Goal: Task Accomplishment & Management: Complete application form

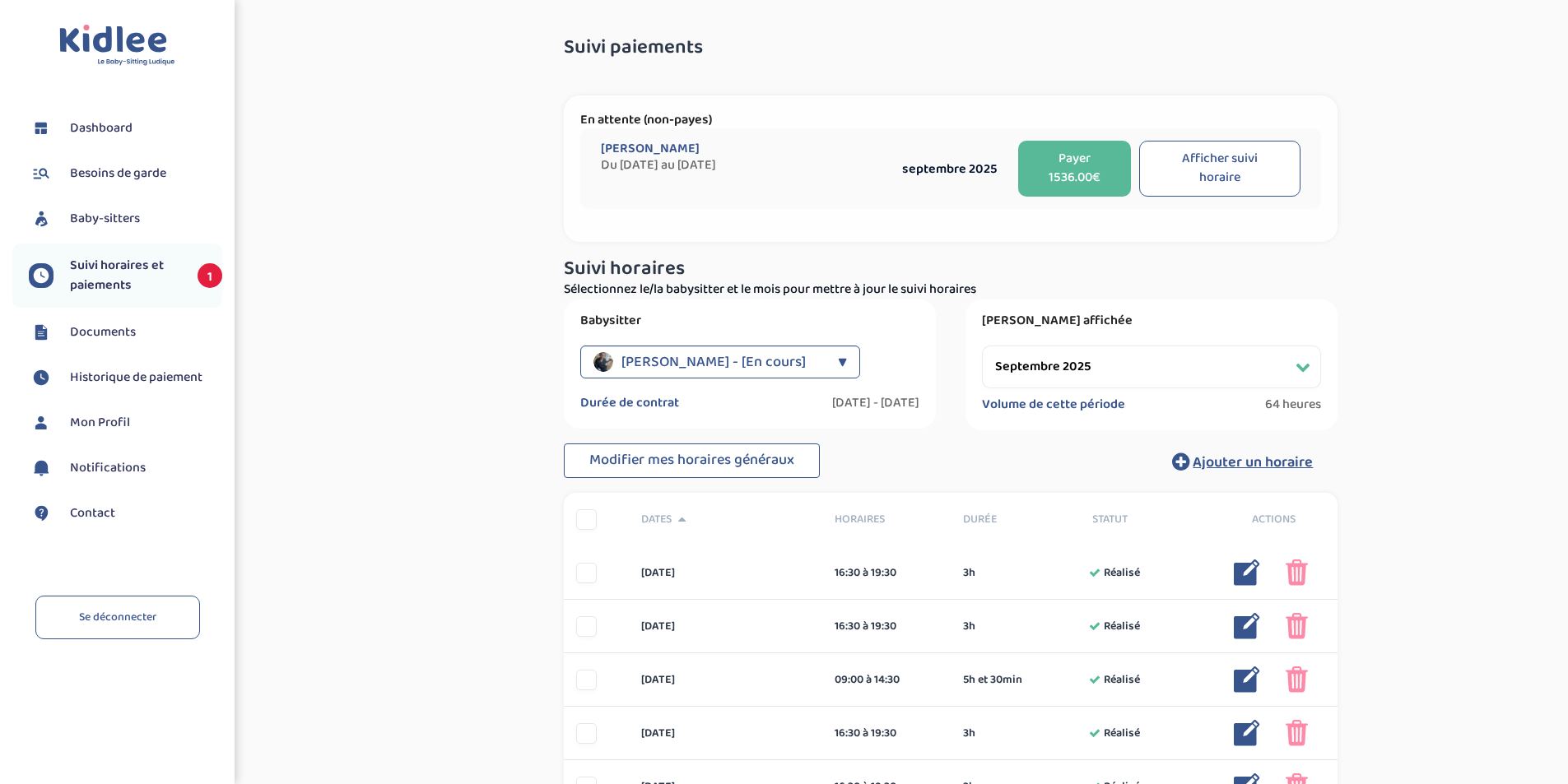
select select "septembre 2025"
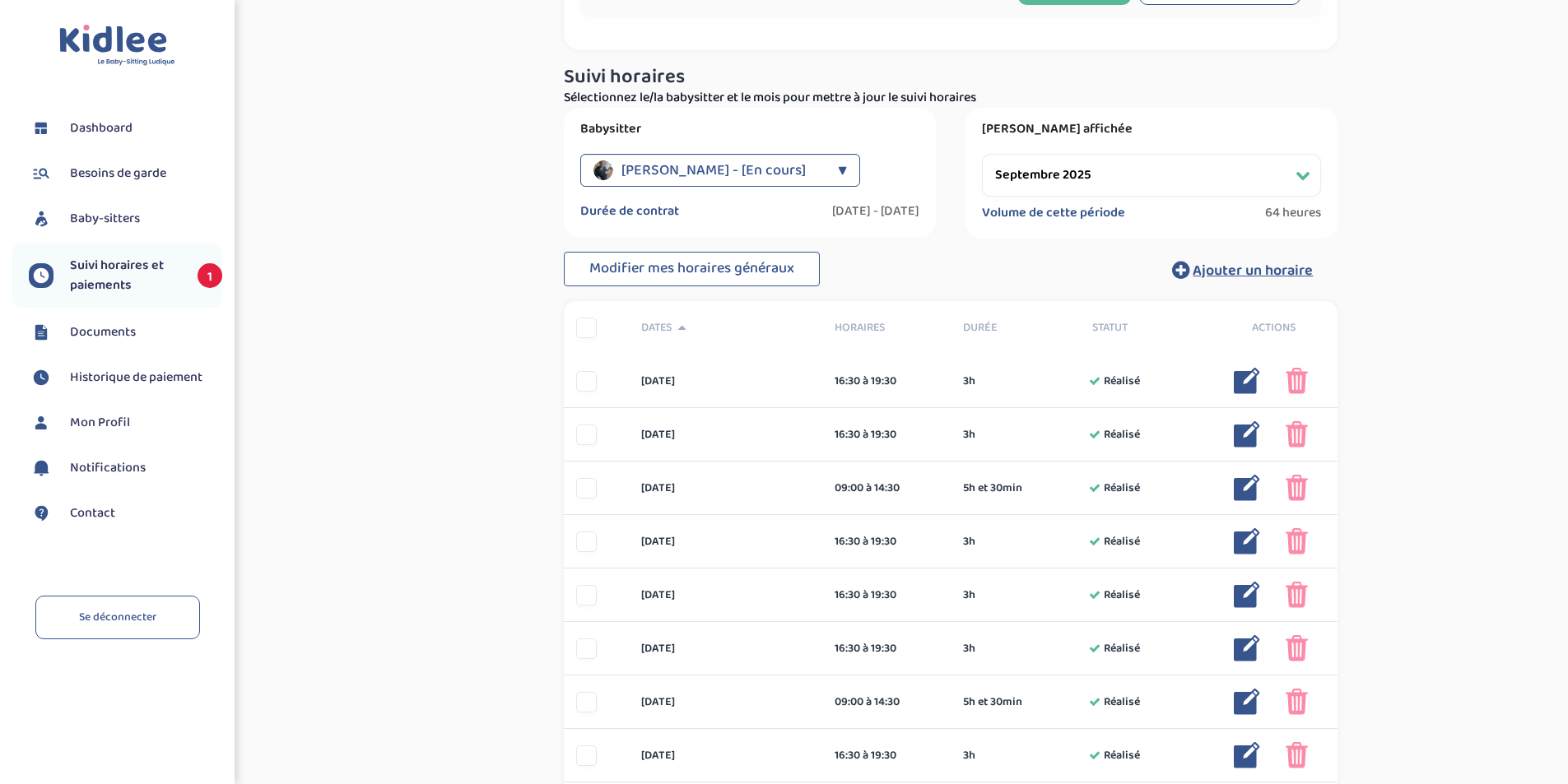
scroll to position [189, 0]
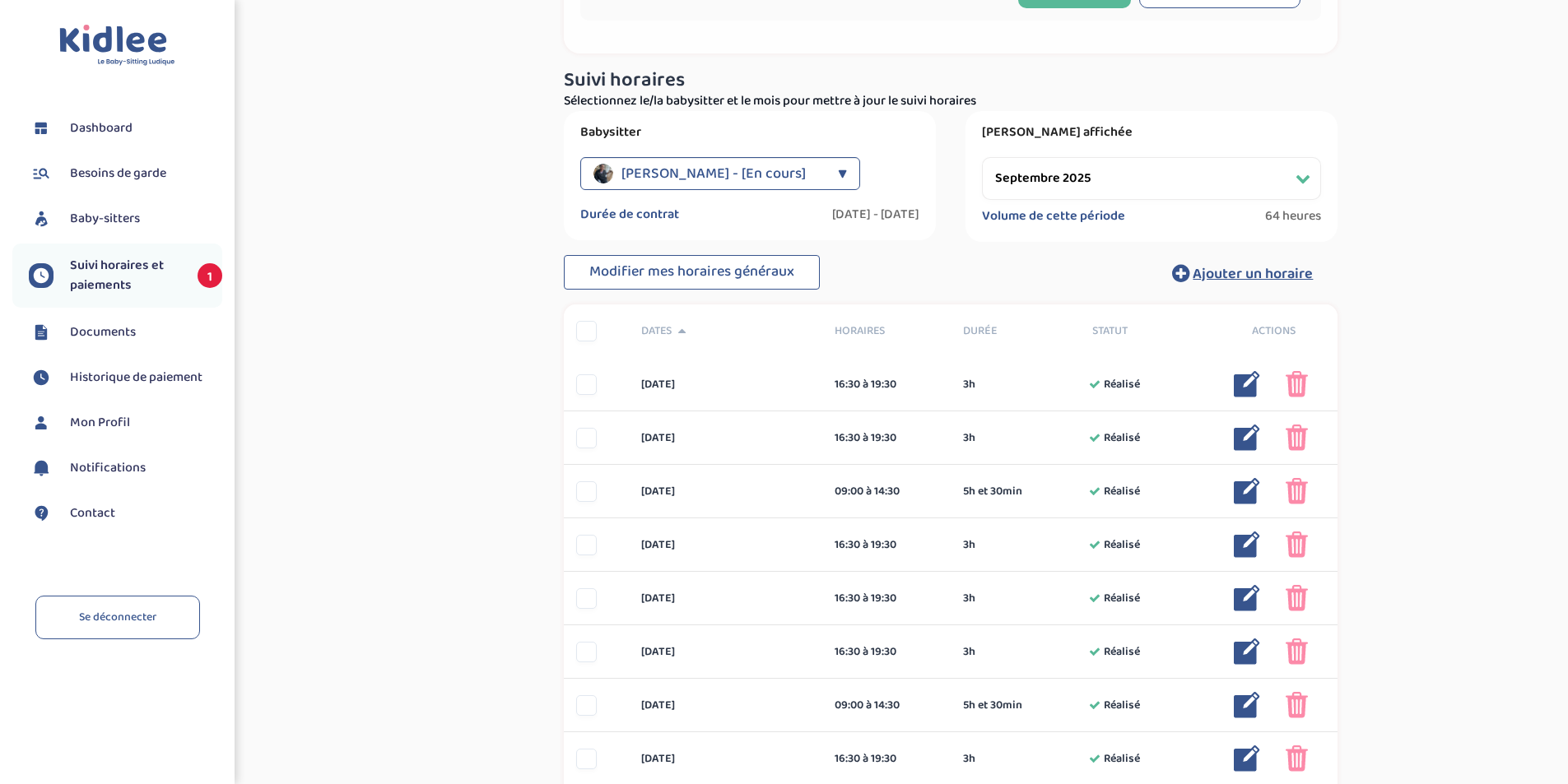
click at [120, 338] on span "Documents" at bounding box center [103, 333] width 66 height 20
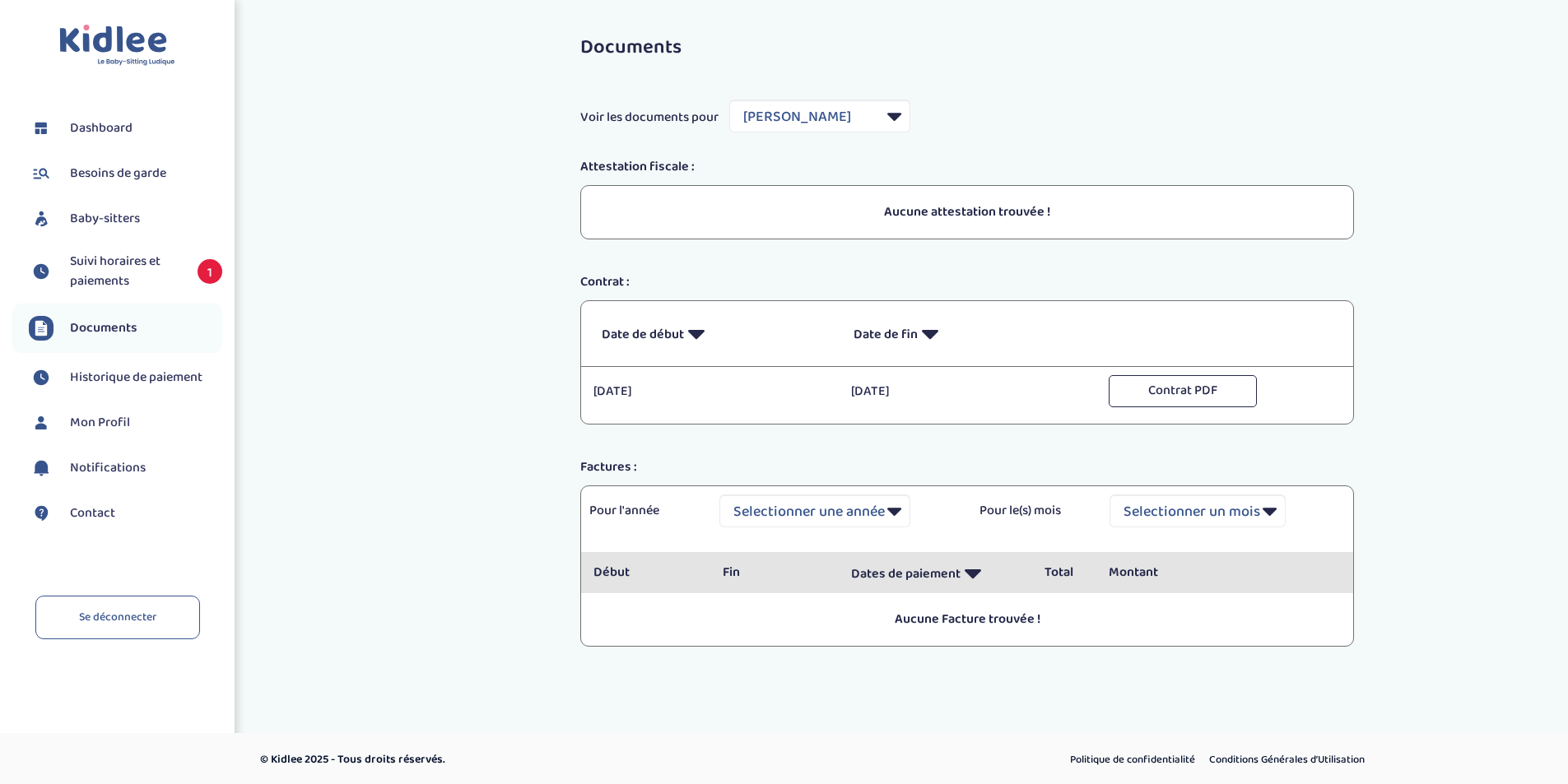
select select "35995"
click at [104, 124] on span "Dashboard" at bounding box center [101, 128] width 63 height 20
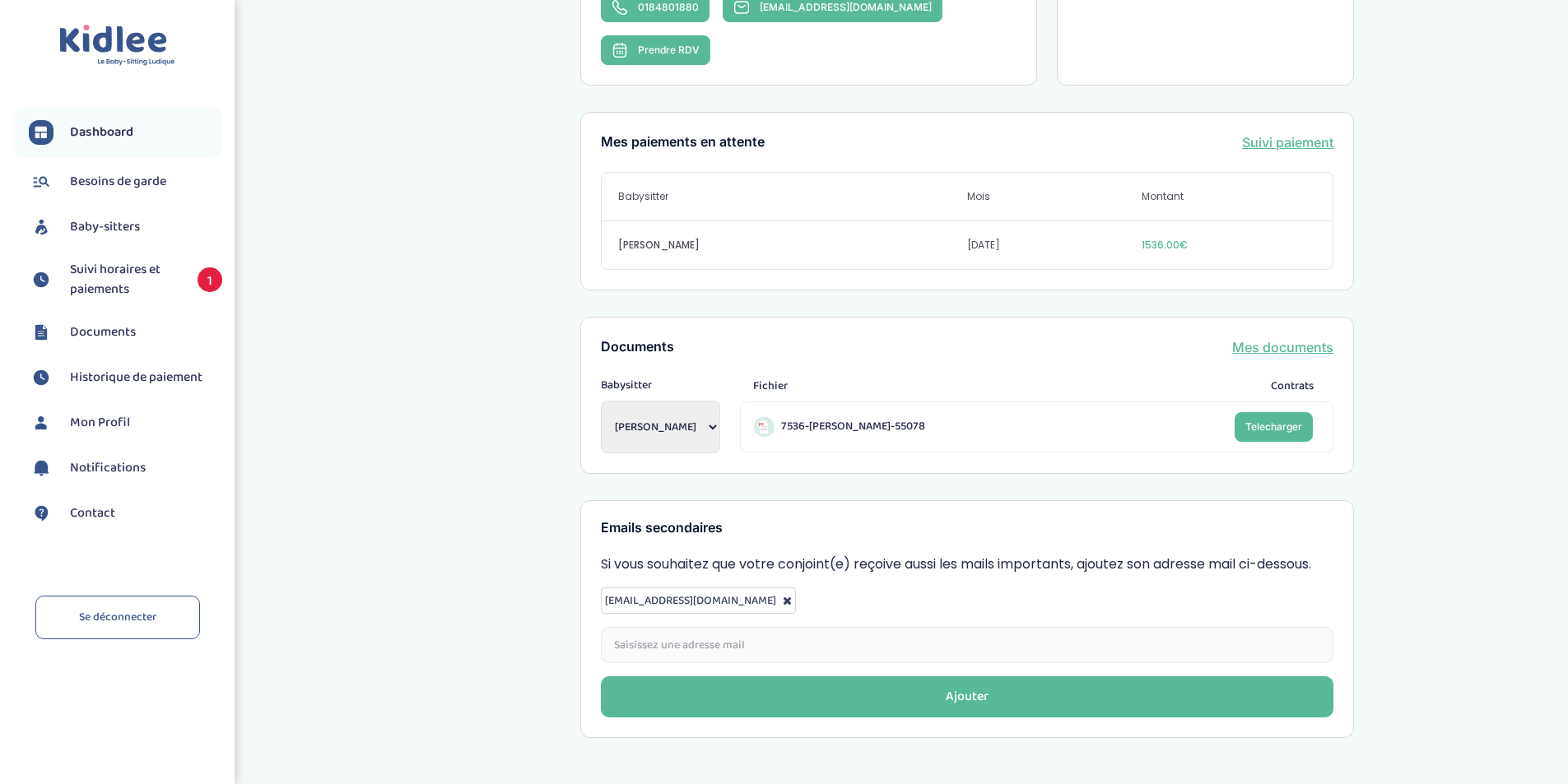
scroll to position [462, 0]
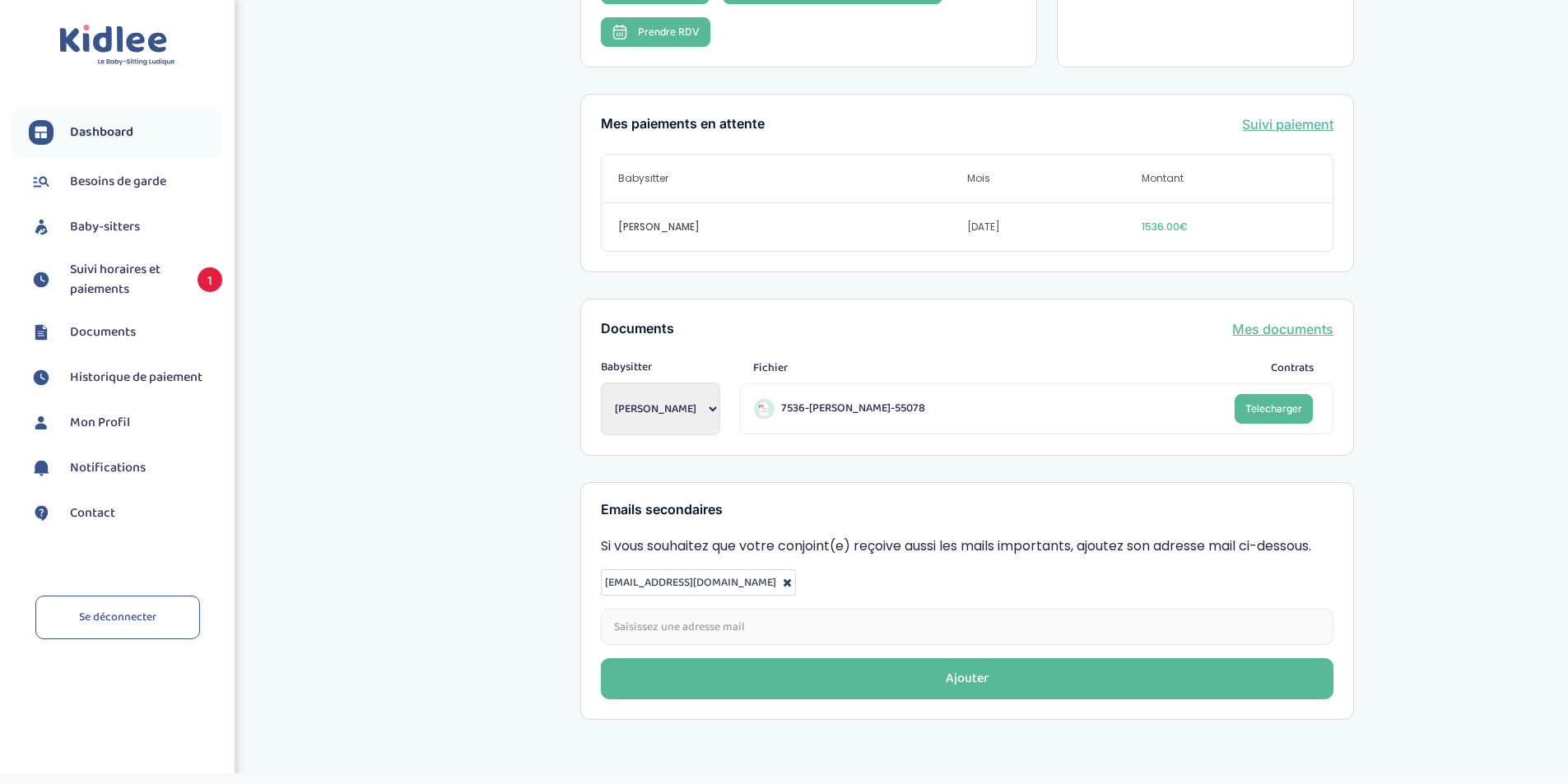
click at [110, 330] on span "Documents" at bounding box center [103, 333] width 66 height 20
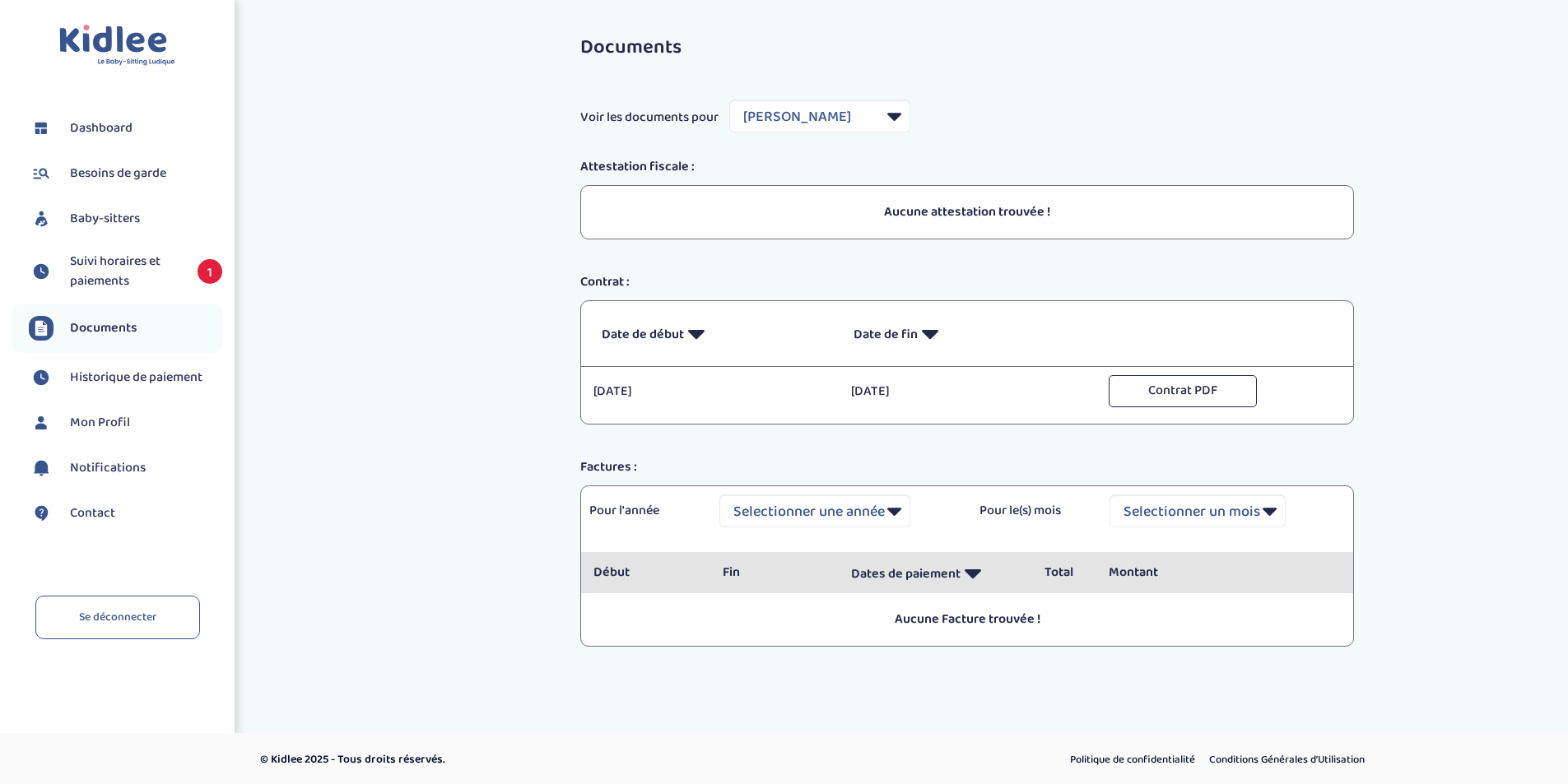
select select "35995"
click at [92, 217] on span "Baby-sitters" at bounding box center [105, 219] width 70 height 20
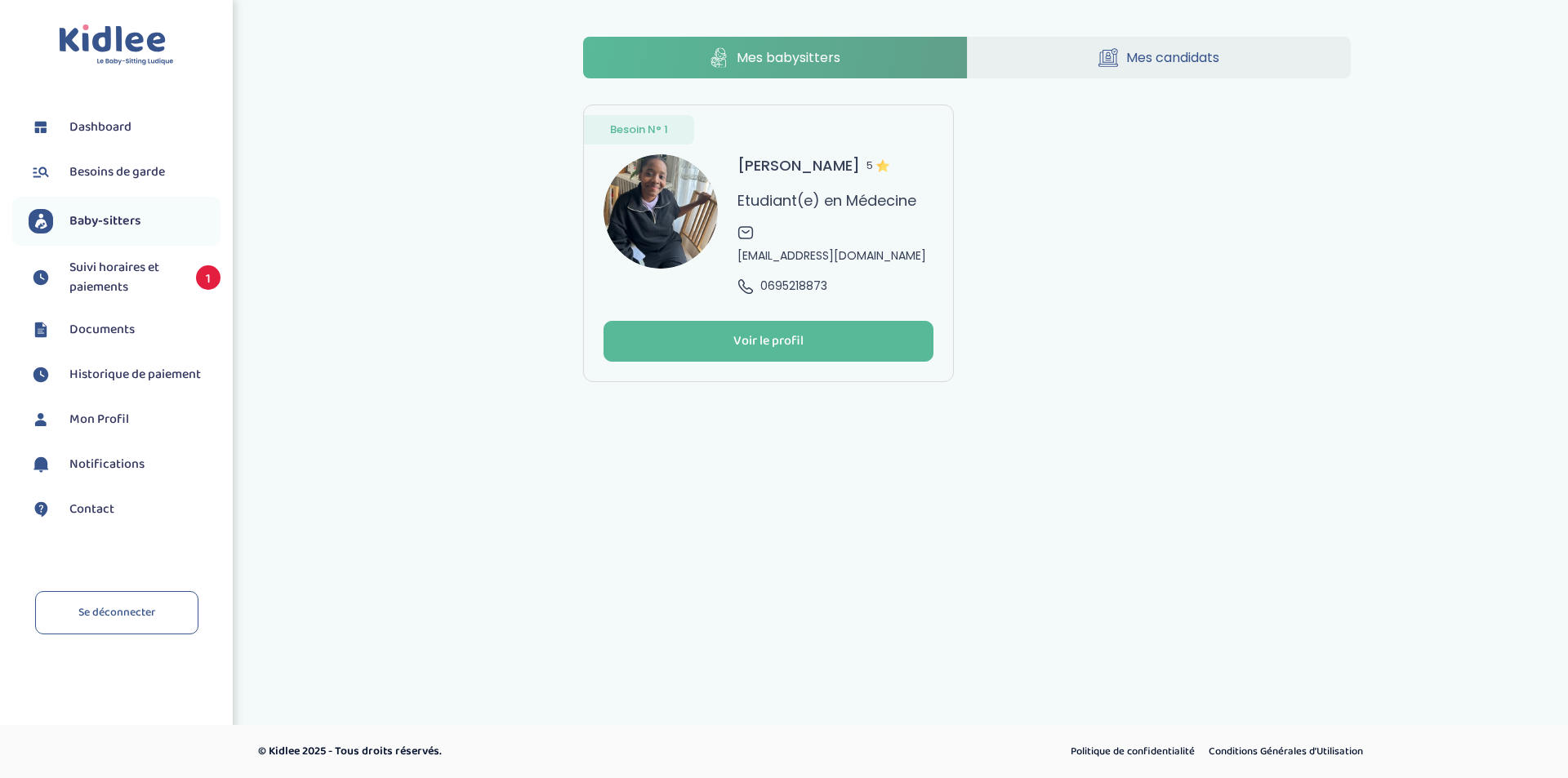
click at [121, 170] on span "Besoins de garde" at bounding box center [117, 172] width 96 height 20
